Goal: Information Seeking & Learning: Learn about a topic

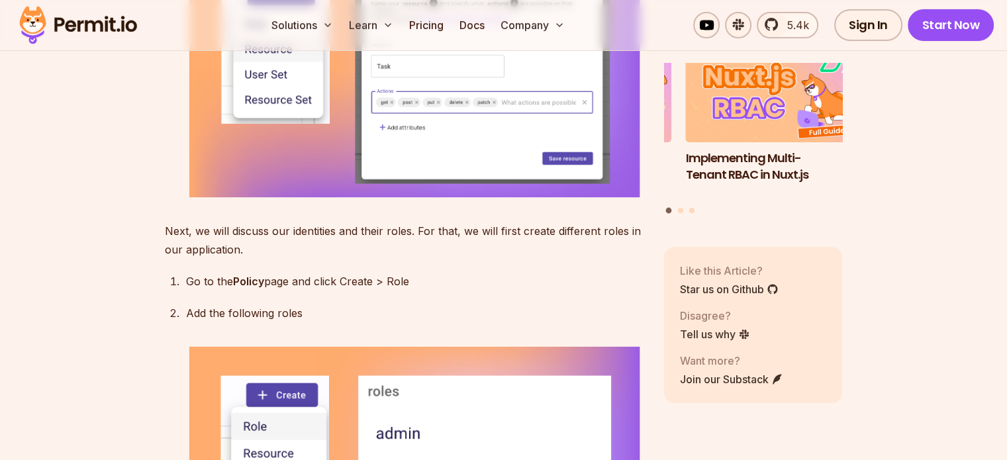
scroll to position [4635, 0]
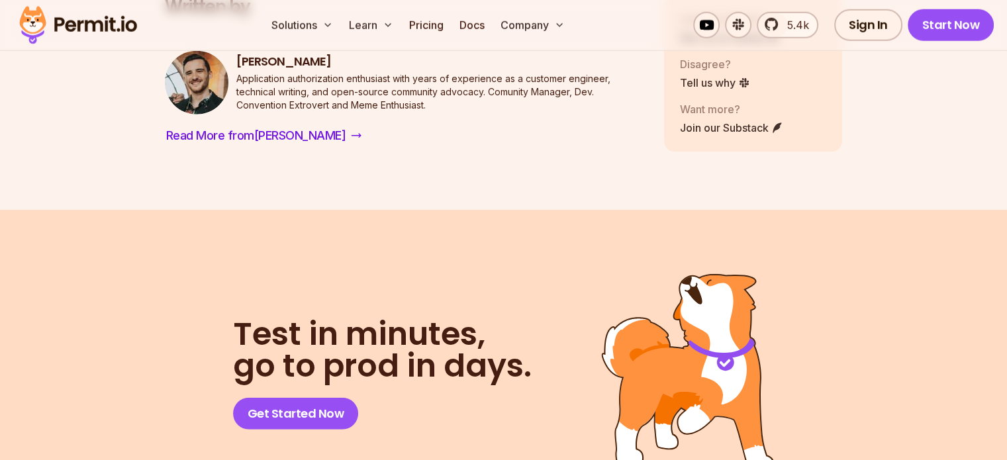
scroll to position [8673, 0]
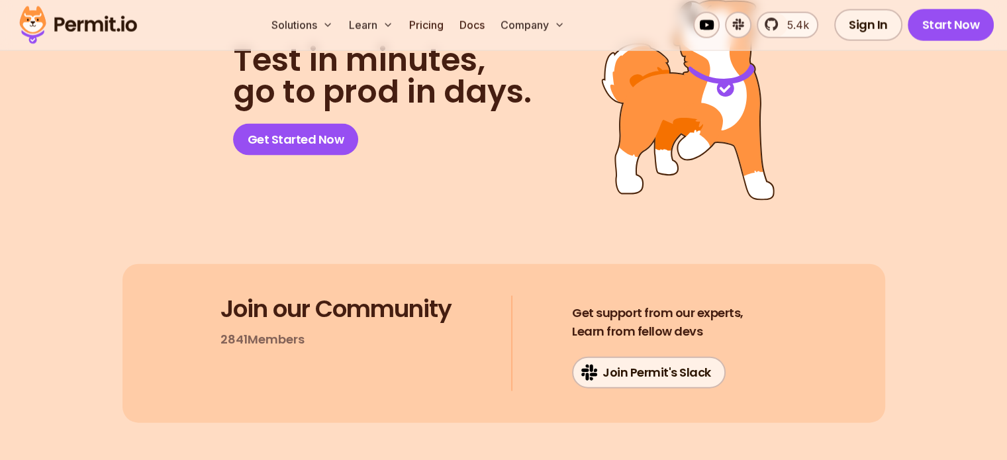
scroll to position [7614, 0]
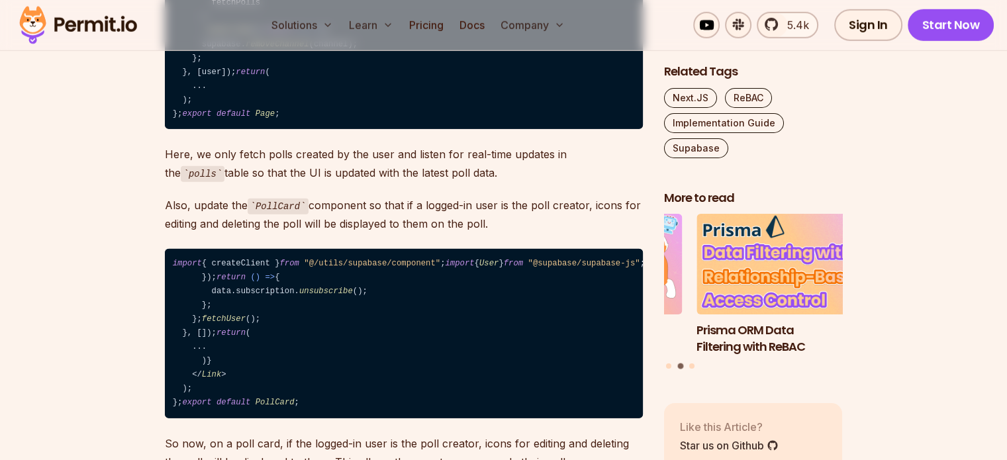
scroll to position [9070, 0]
